Goal: Transaction & Acquisition: Book appointment/travel/reservation

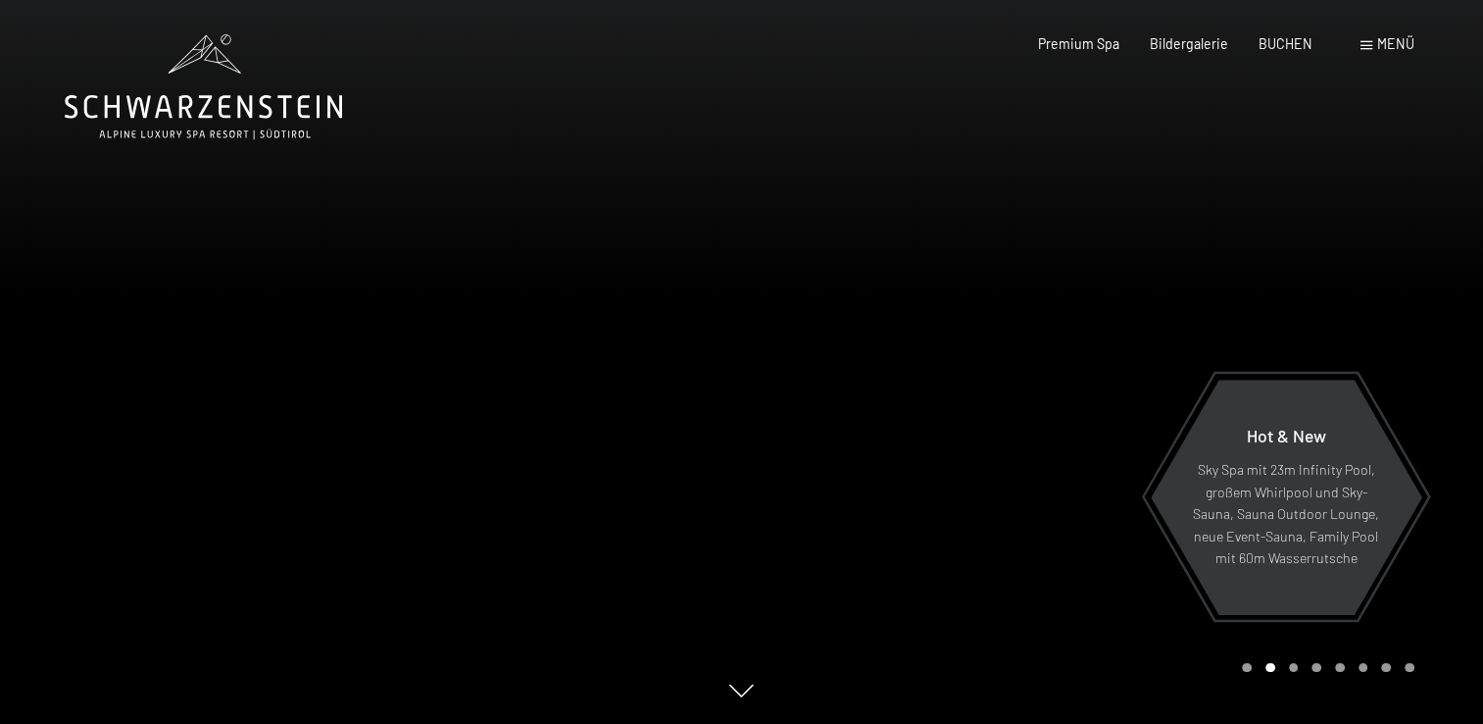
click at [1390, 49] on span "Menü" at bounding box center [1395, 43] width 37 height 17
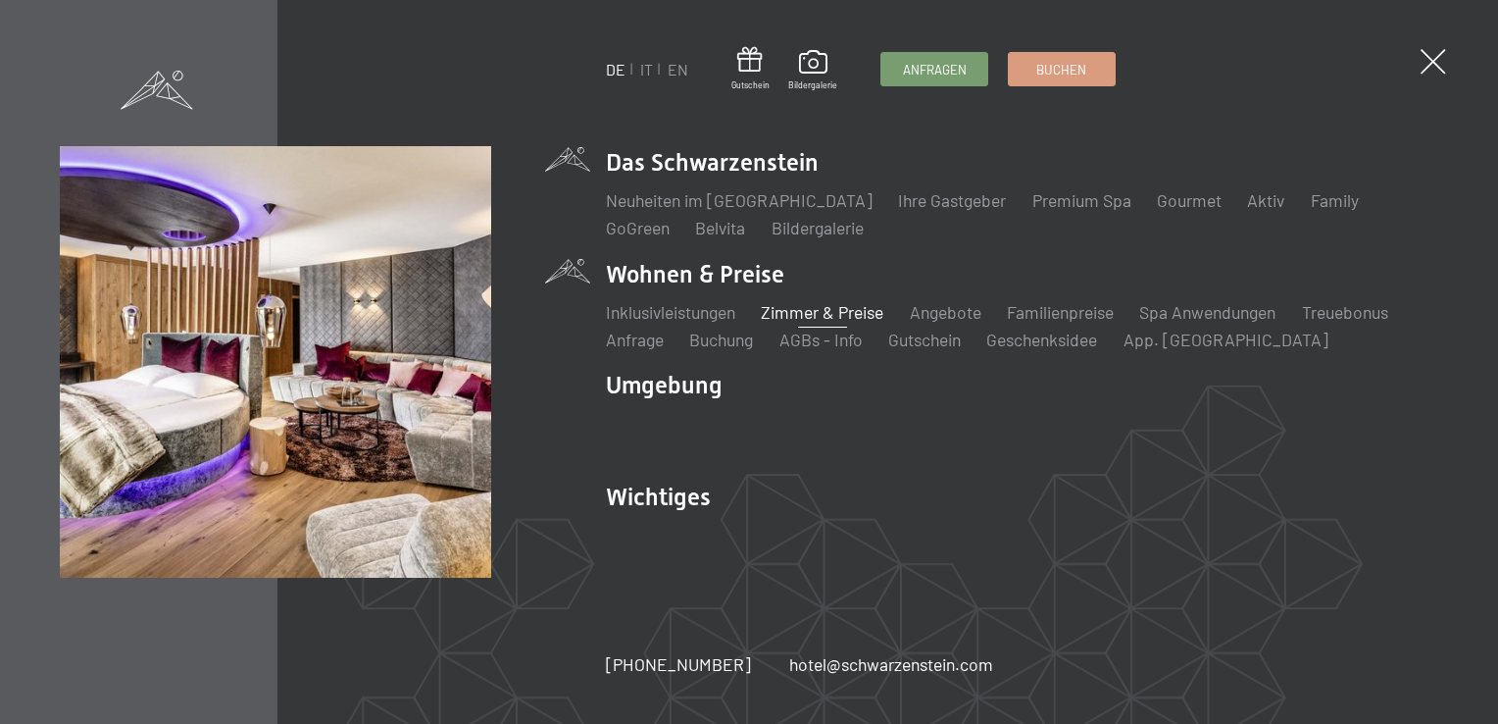
click at [820, 312] on link "Zimmer & Preise" at bounding box center [822, 312] width 123 height 22
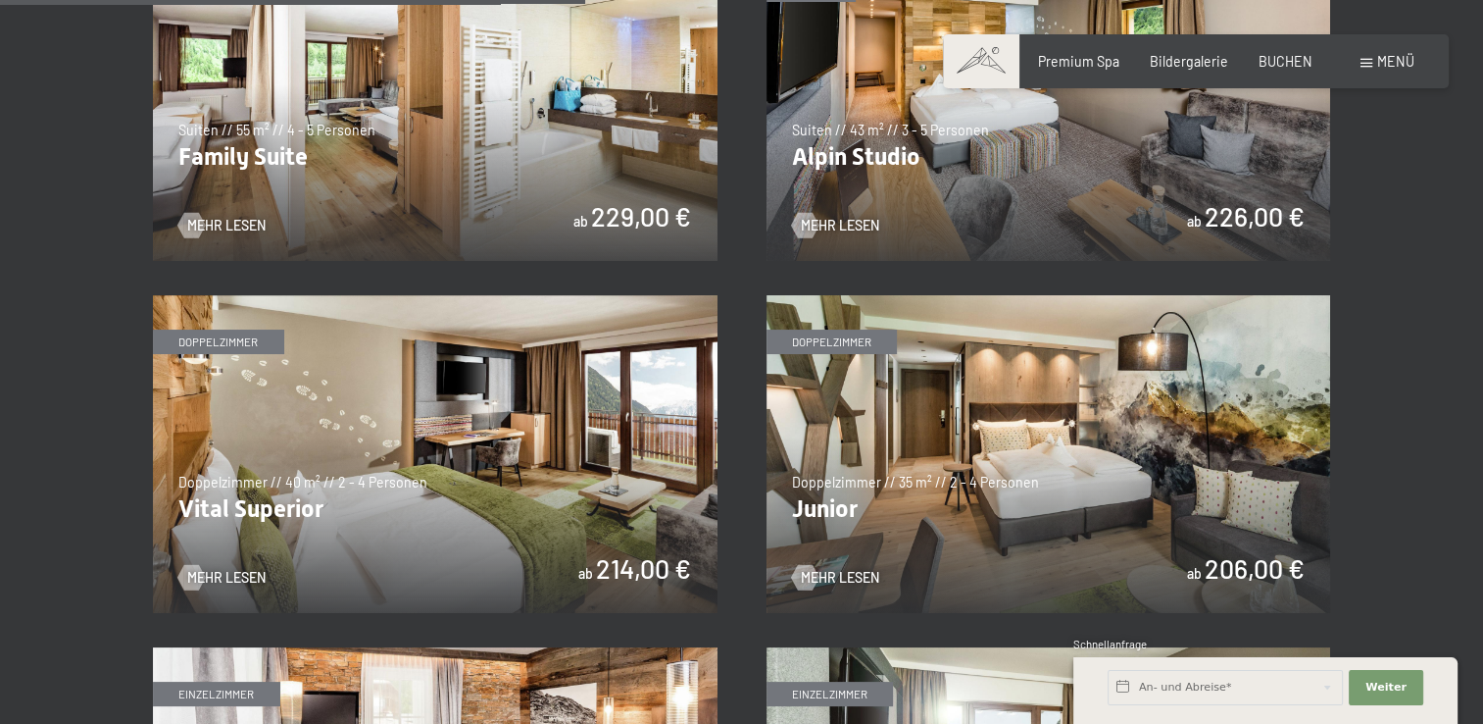
scroll to position [2338, 0]
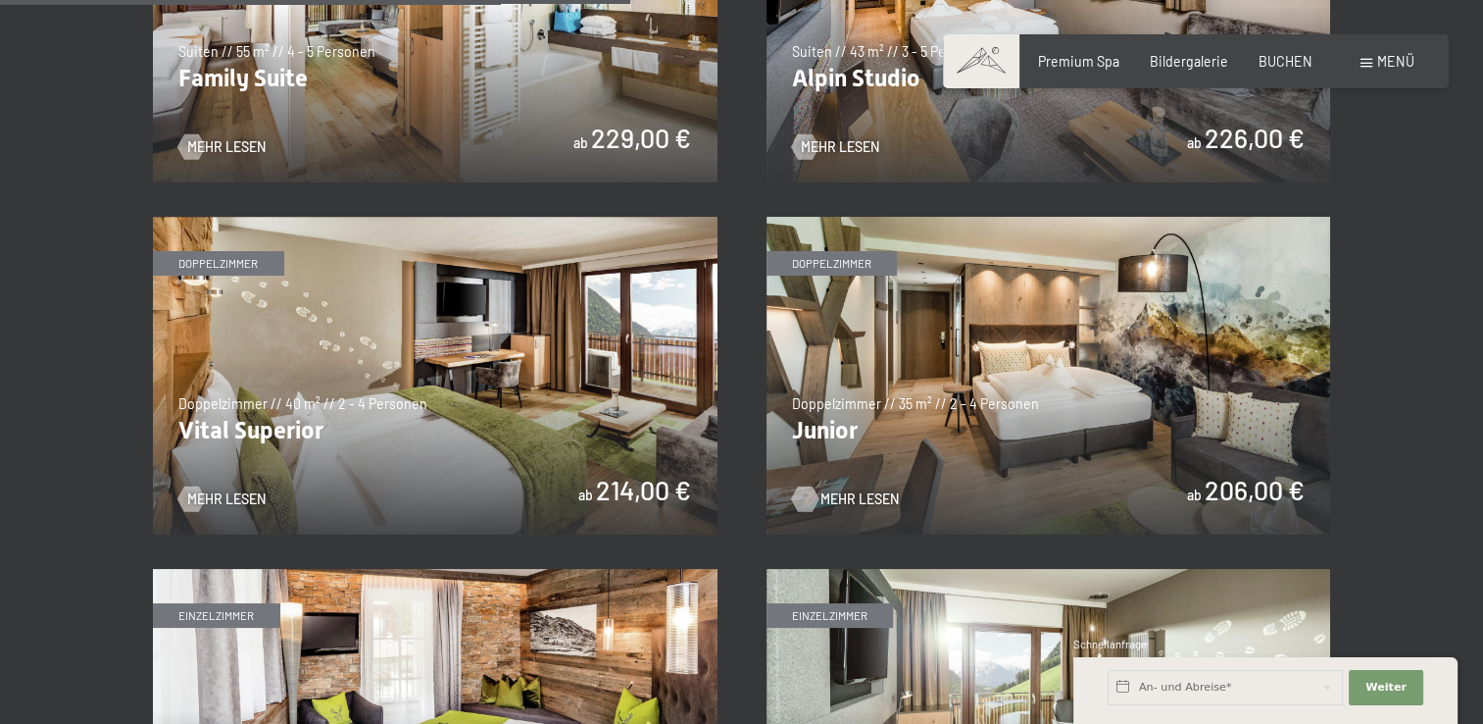
click at [805, 504] on div at bounding box center [804, 497] width 15 height 25
